Goal: Task Accomplishment & Management: Use online tool/utility

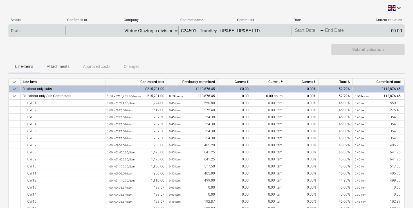
click at [332, 32] on input "End Date" at bounding box center [337, 31] width 26 height 8
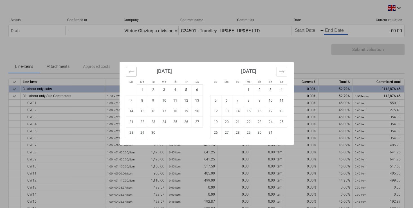
click at [132, 72] on icon "Move backward to switch to the previous month." at bounding box center [131, 71] width 5 height 5
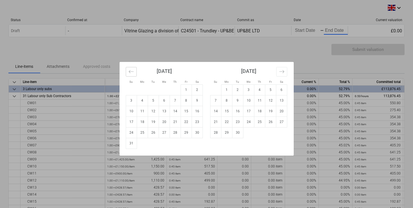
click at [131, 72] on icon "Move backward to switch to the previous month." at bounding box center [131, 71] width 5 height 5
click at [155, 90] on td "1" at bounding box center [153, 89] width 11 height 11
type input "07/01/2025"
click at [218, 101] on td "3" at bounding box center [215, 100] width 11 height 11
type input "08/03/2025"
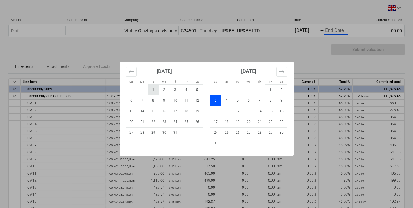
click at [151, 89] on td "1" at bounding box center [153, 89] width 11 height 11
type input "07/01/2025"
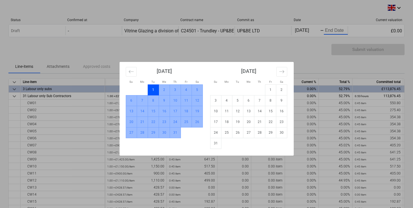
click at [174, 134] on td "31" at bounding box center [175, 132] width 11 height 11
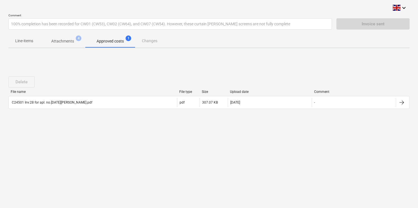
click at [24, 41] on p "Line-items" at bounding box center [24, 41] width 18 height 6
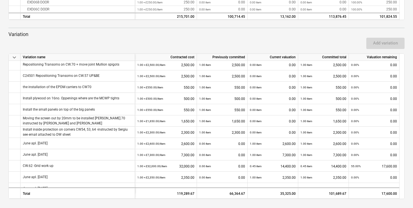
scroll to position [233, 0]
